Goal: Use online tool/utility: Use online tool/utility

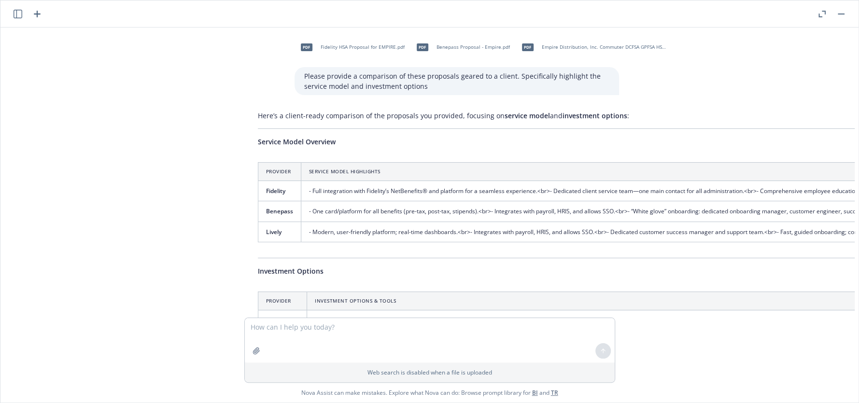
scroll to position [709, 7]
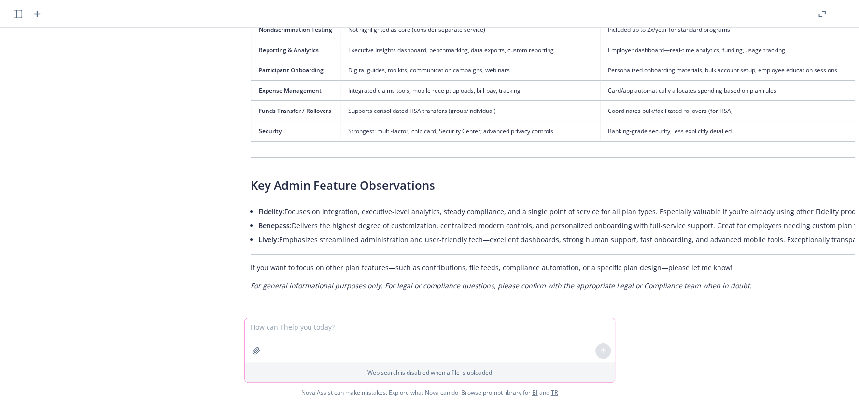
click at [464, 337] on textarea at bounding box center [430, 340] width 370 height 44
type textarea "w"
type textarea "write a more professional way to say "if we marketed your plans, you would eith…"
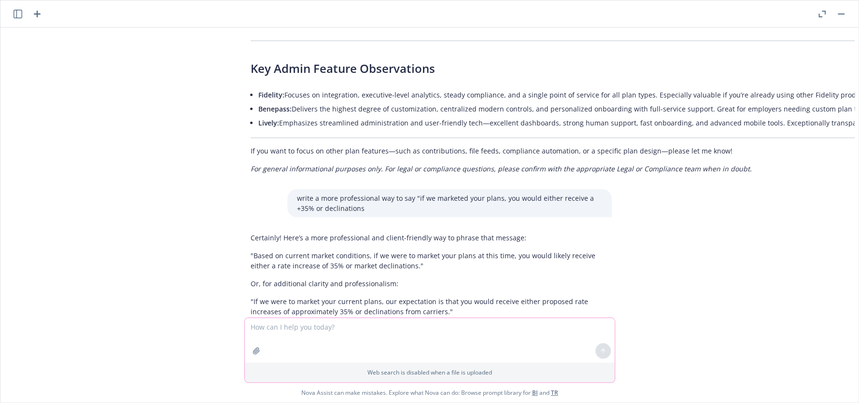
scroll to position [869, 7]
